Goal: Book appointment/travel/reservation

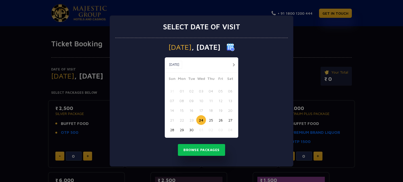
click at [234, 64] on button "button" at bounding box center [233, 65] width 7 height 7
click at [221, 121] on button "24" at bounding box center [220, 120] width 10 height 10
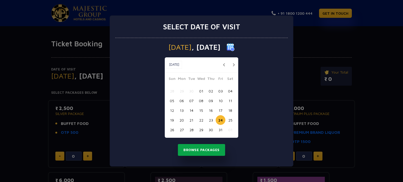
click at [213, 152] on button "Browse Packages" at bounding box center [201, 150] width 47 height 12
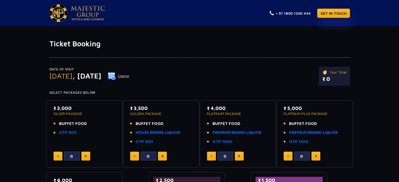
click at [129, 76] on button "Change" at bounding box center [118, 76] width 22 height 8
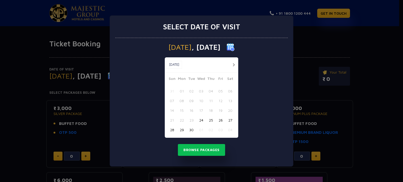
click at [235, 64] on button "button" at bounding box center [233, 65] width 7 height 7
click at [211, 121] on button "23" at bounding box center [211, 120] width 10 height 10
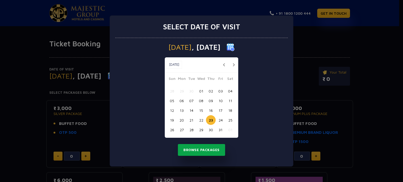
click at [209, 151] on button "Browse Packages" at bounding box center [201, 150] width 47 height 12
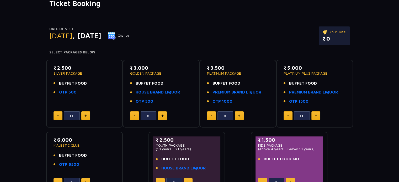
scroll to position [42, 0]
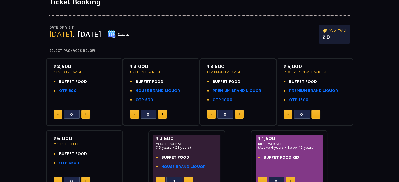
click at [129, 35] on button "Change" at bounding box center [118, 34] width 22 height 8
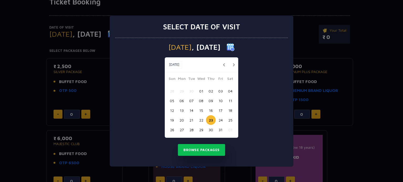
click at [201, 119] on button "22" at bounding box center [201, 120] width 10 height 10
click at [218, 150] on button "Browse Packages" at bounding box center [201, 150] width 47 height 12
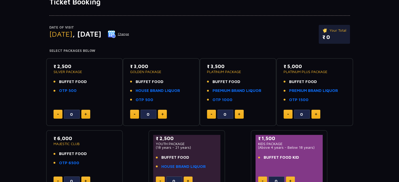
scroll to position [0, 0]
